Goal: Information Seeking & Learning: Learn about a topic

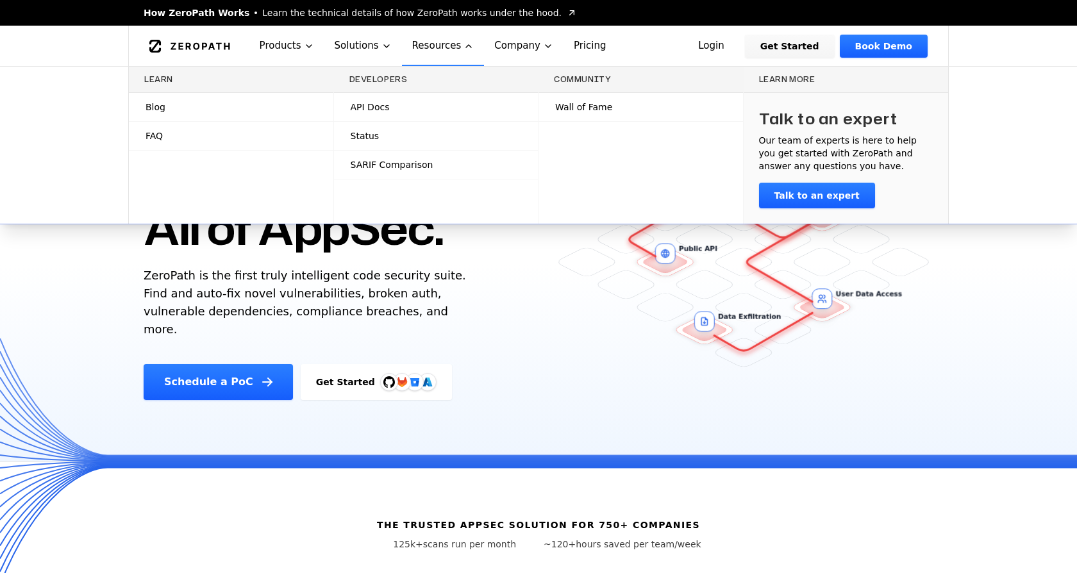
click at [272, 107] on link "Blog" at bounding box center [231, 107] width 204 height 28
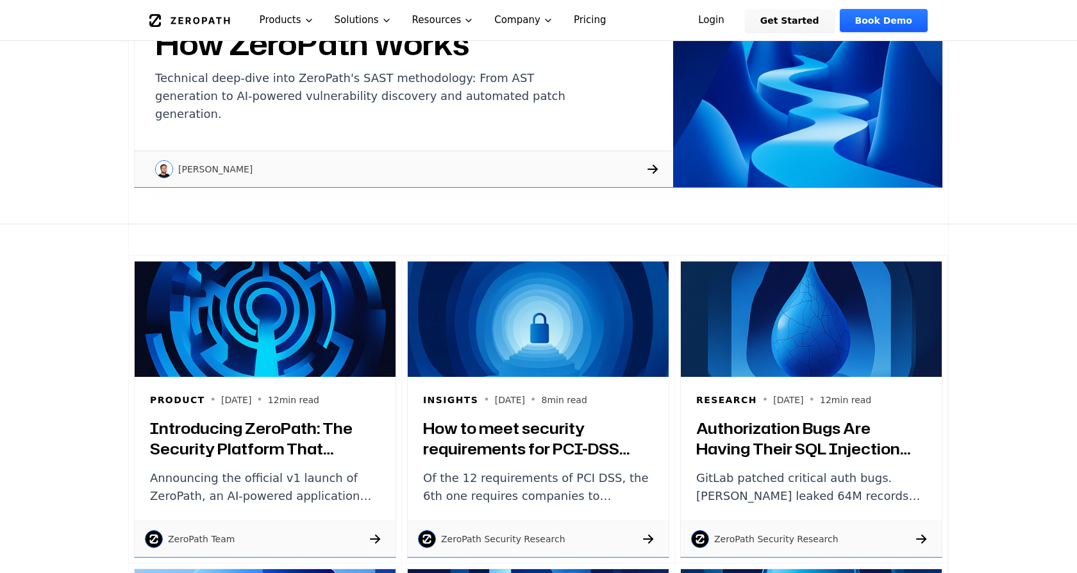
scroll to position [554, 0]
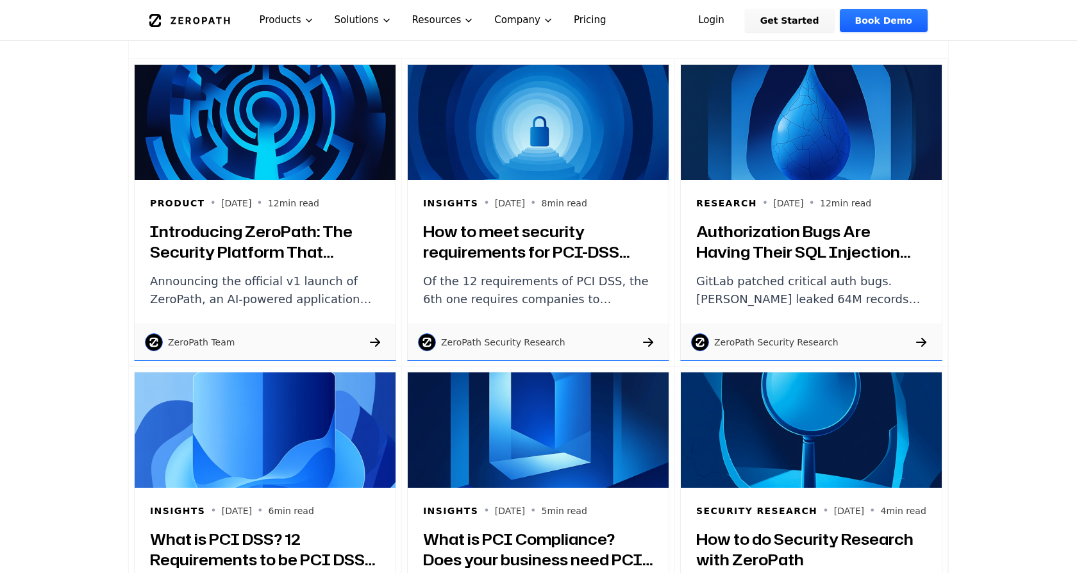
click at [294, 228] on h3 "Introducing ZeroPath: The Security Platform That Actually Understands Your Code" at bounding box center [265, 241] width 230 height 41
click at [525, 244] on h3 "How to meet security requirements for PCI-DSS compliance?" at bounding box center [538, 241] width 230 height 41
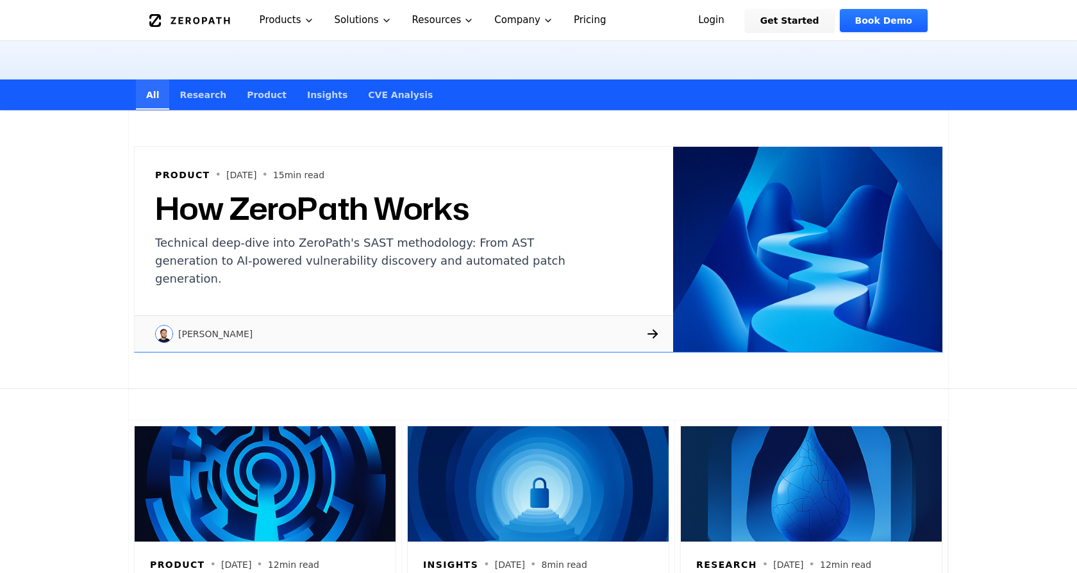
scroll to position [169, 0]
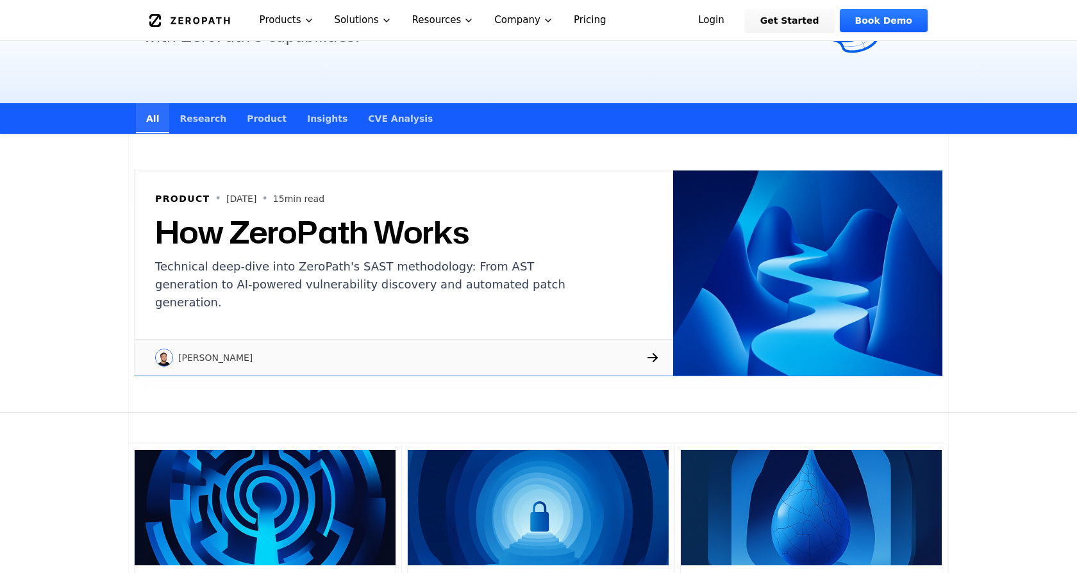
click at [181, 8] on div "ZeroPath Products Solutions Resources Company Pricing" at bounding box center [415, 20] width 533 height 40
click at [181, 15] on icon "Global" at bounding box center [189, 20] width 81 height 13
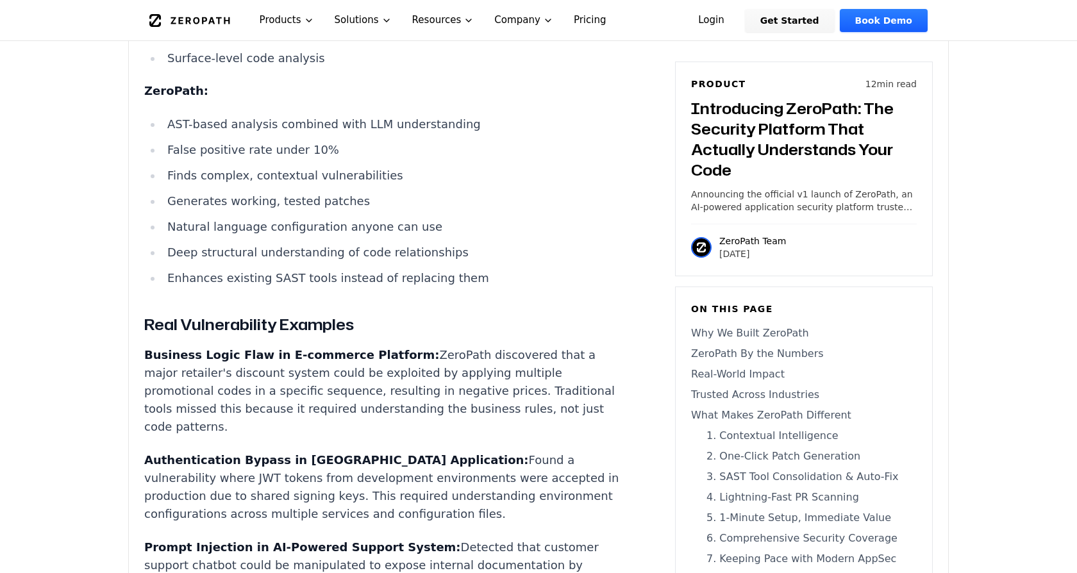
scroll to position [11019, 0]
